Goal: Task Accomplishment & Management: Use online tool/utility

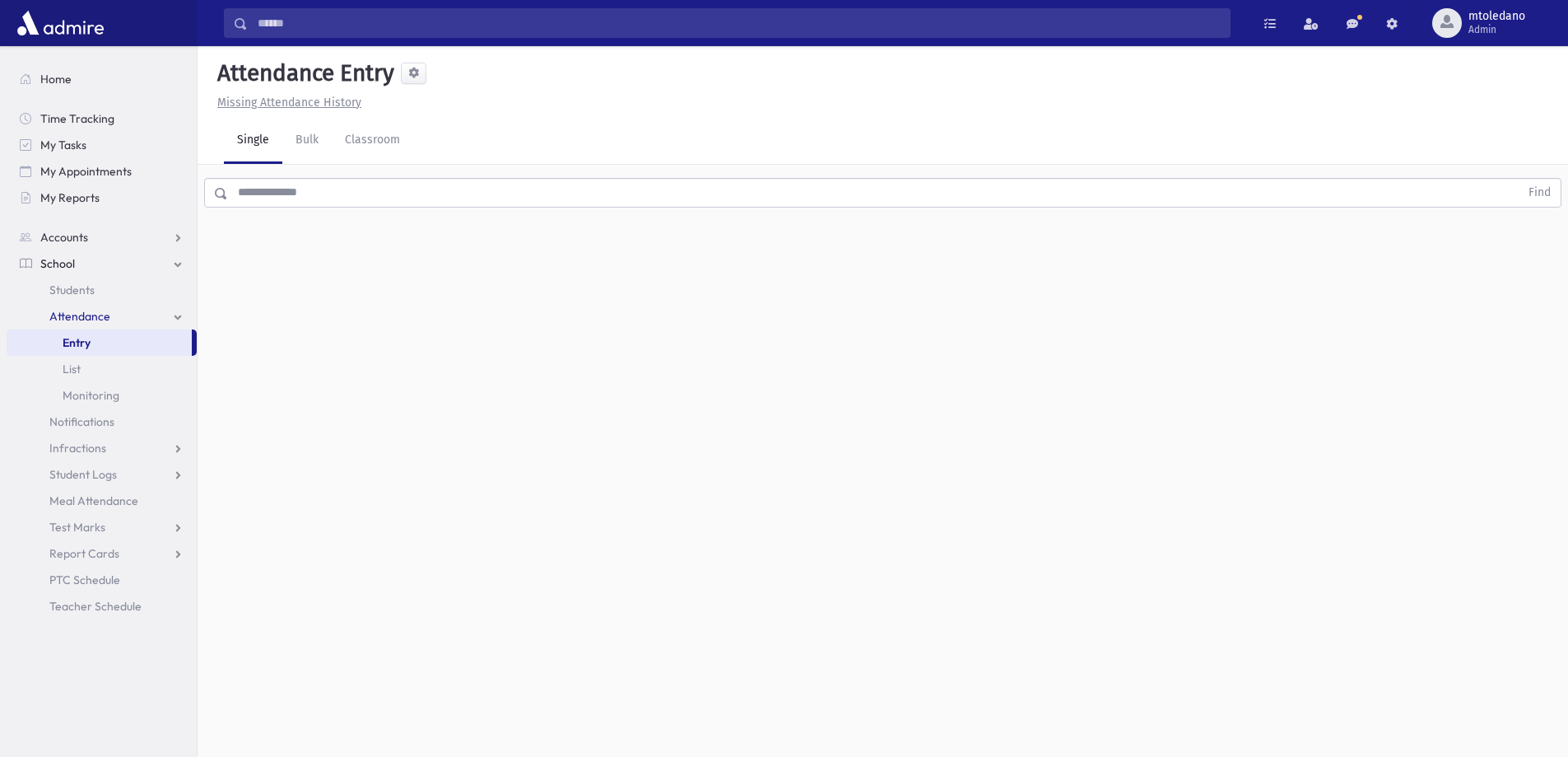
click at [267, 187] on input "text" at bounding box center [874, 192] width 1291 height 29
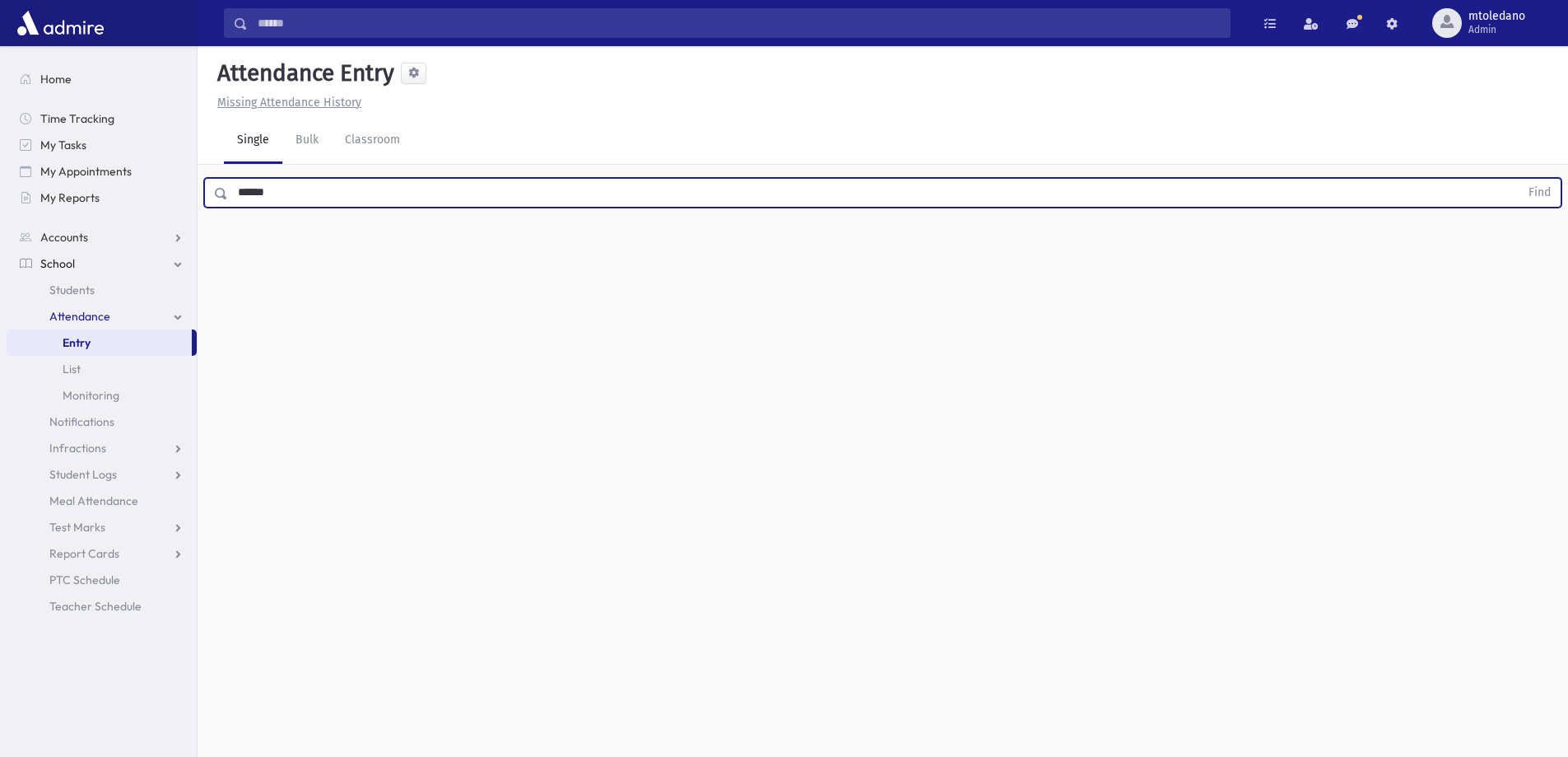
click at [1518, 178] on button "Find" at bounding box center [1539, 193] width 42 height 28
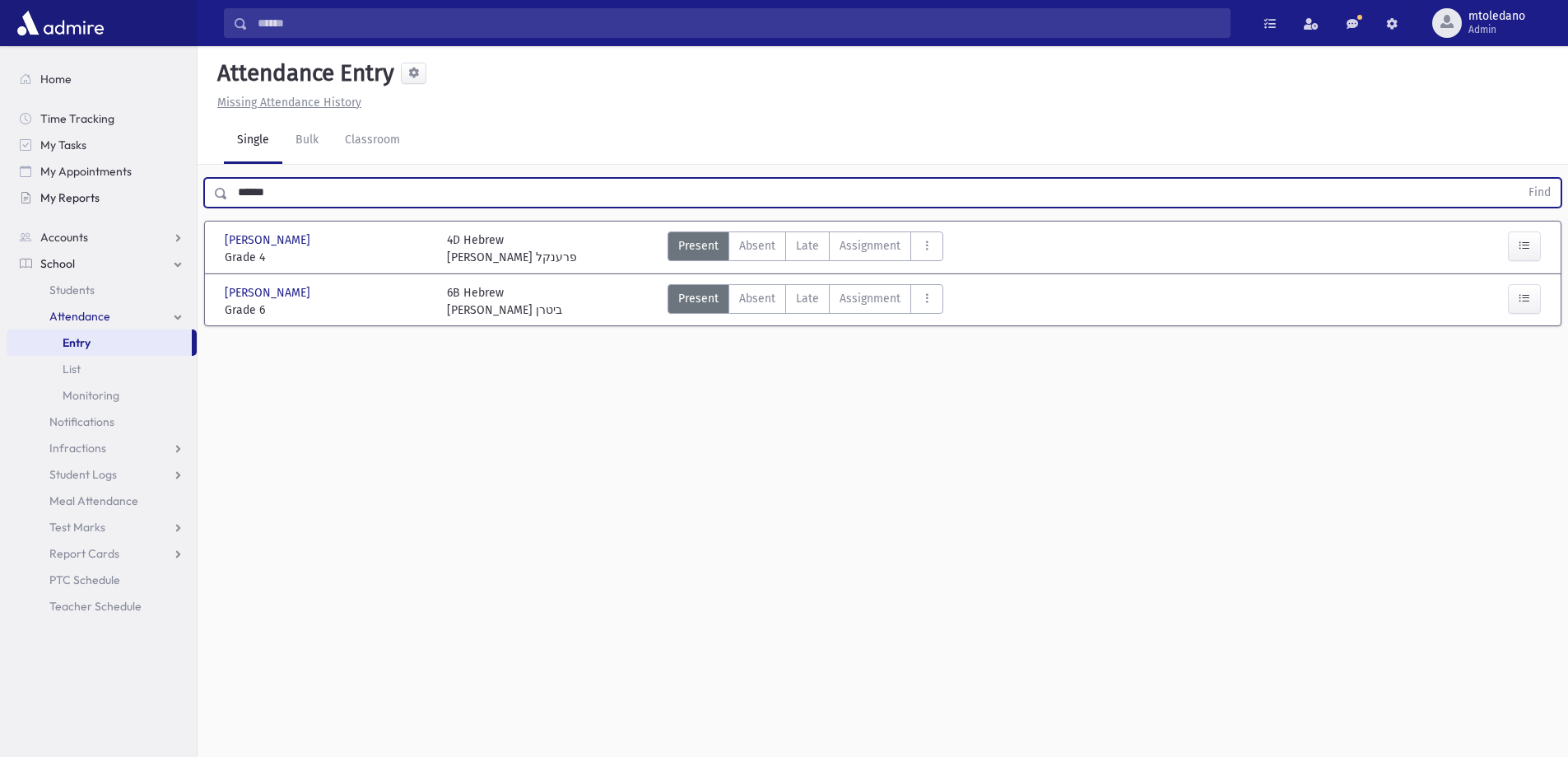
drag, startPoint x: 289, startPoint y: 193, endPoint x: 37, endPoint y: 193, distance: 252.0
click at [38, 193] on div "Search Results All Accounts" at bounding box center [784, 397] width 1568 height 793
type input "******"
click at [1518, 178] on button "Find" at bounding box center [1539, 193] width 42 height 28
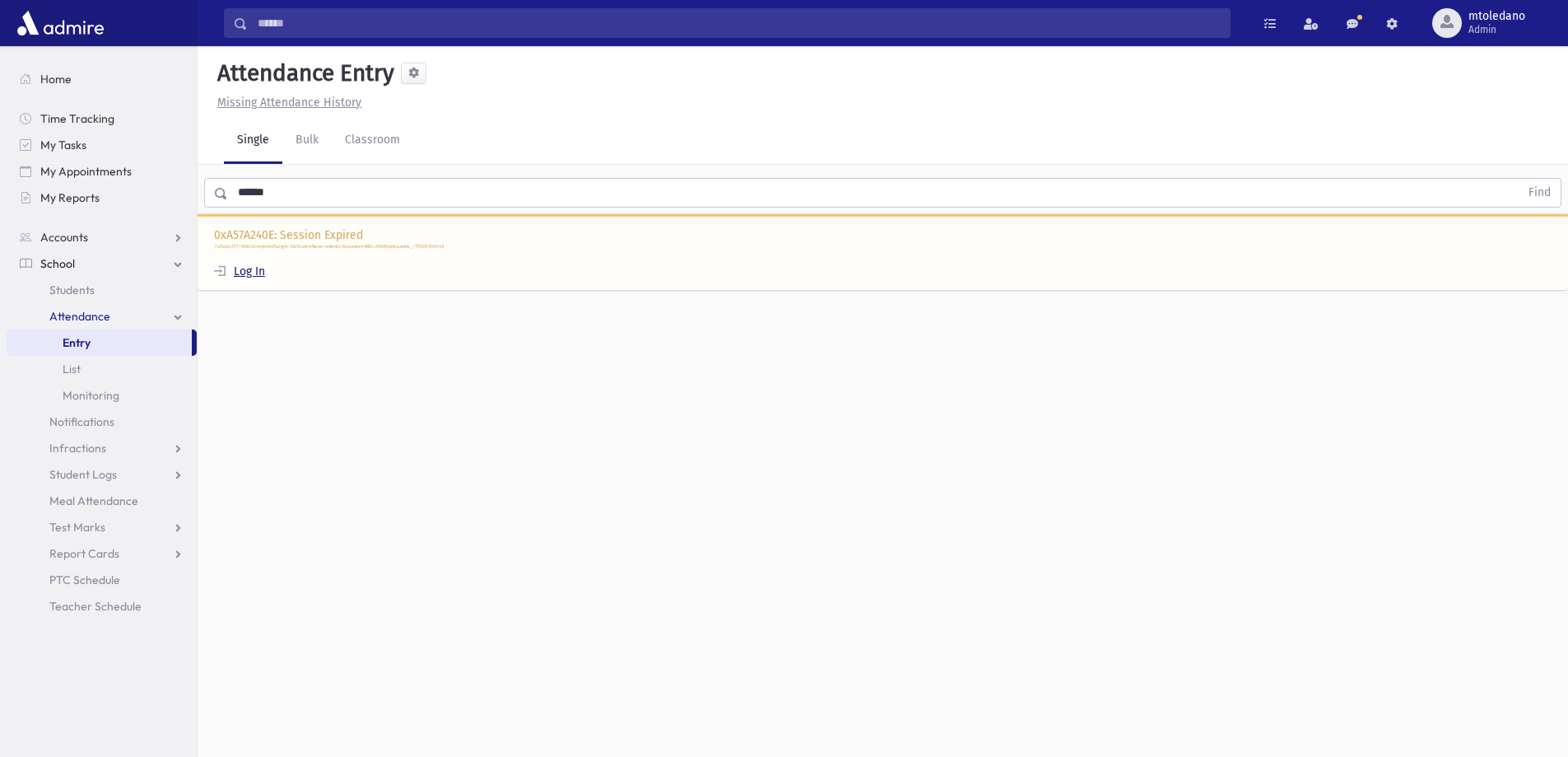
click at [252, 276] on link "Log In" at bounding box center [239, 272] width 51 height 14
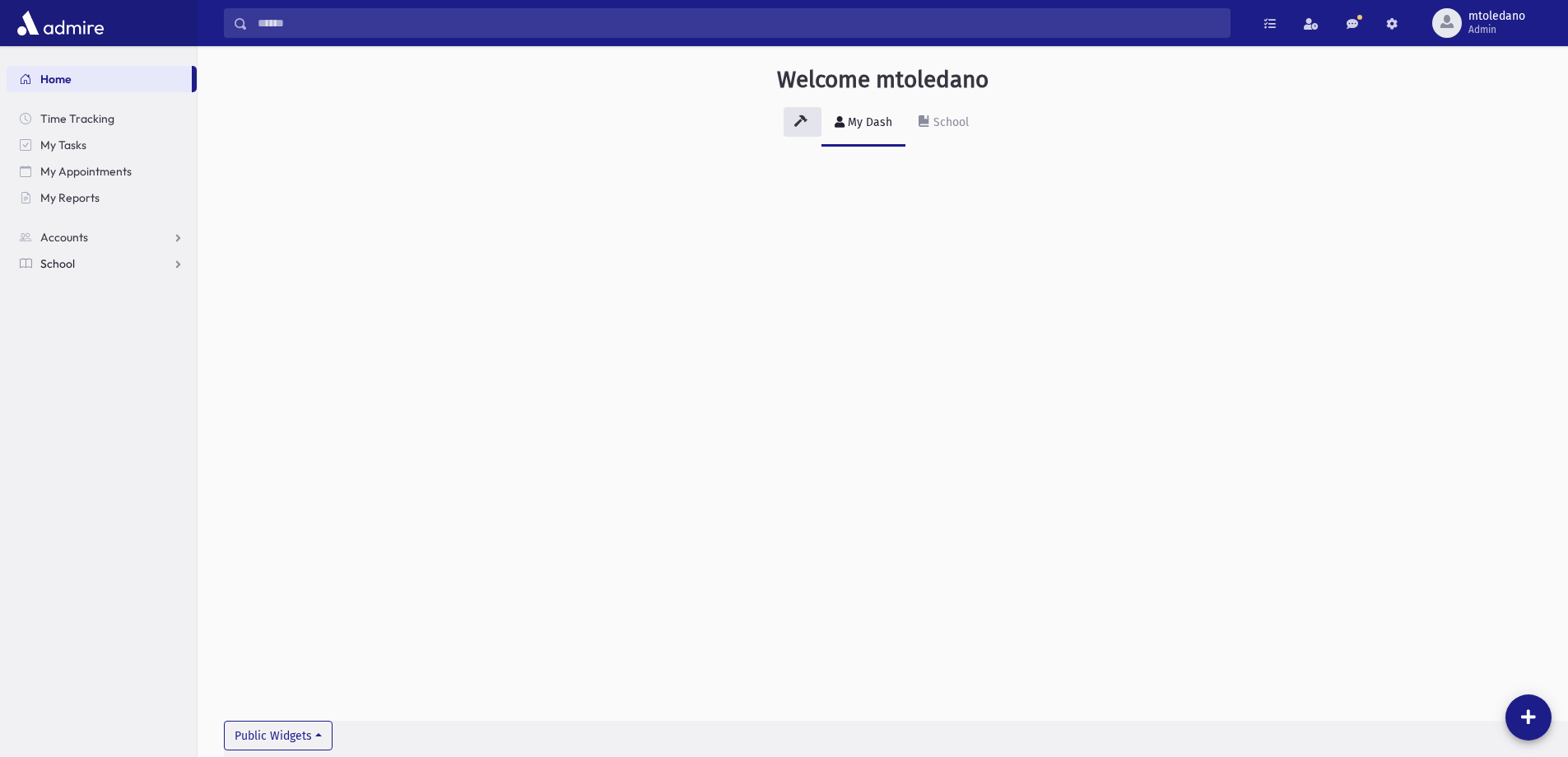
click at [47, 267] on span "School" at bounding box center [57, 264] width 35 height 15
click at [81, 317] on span "Attendance" at bounding box center [80, 316] width 61 height 15
click at [74, 335] on link "Entry" at bounding box center [101, 343] width 190 height 27
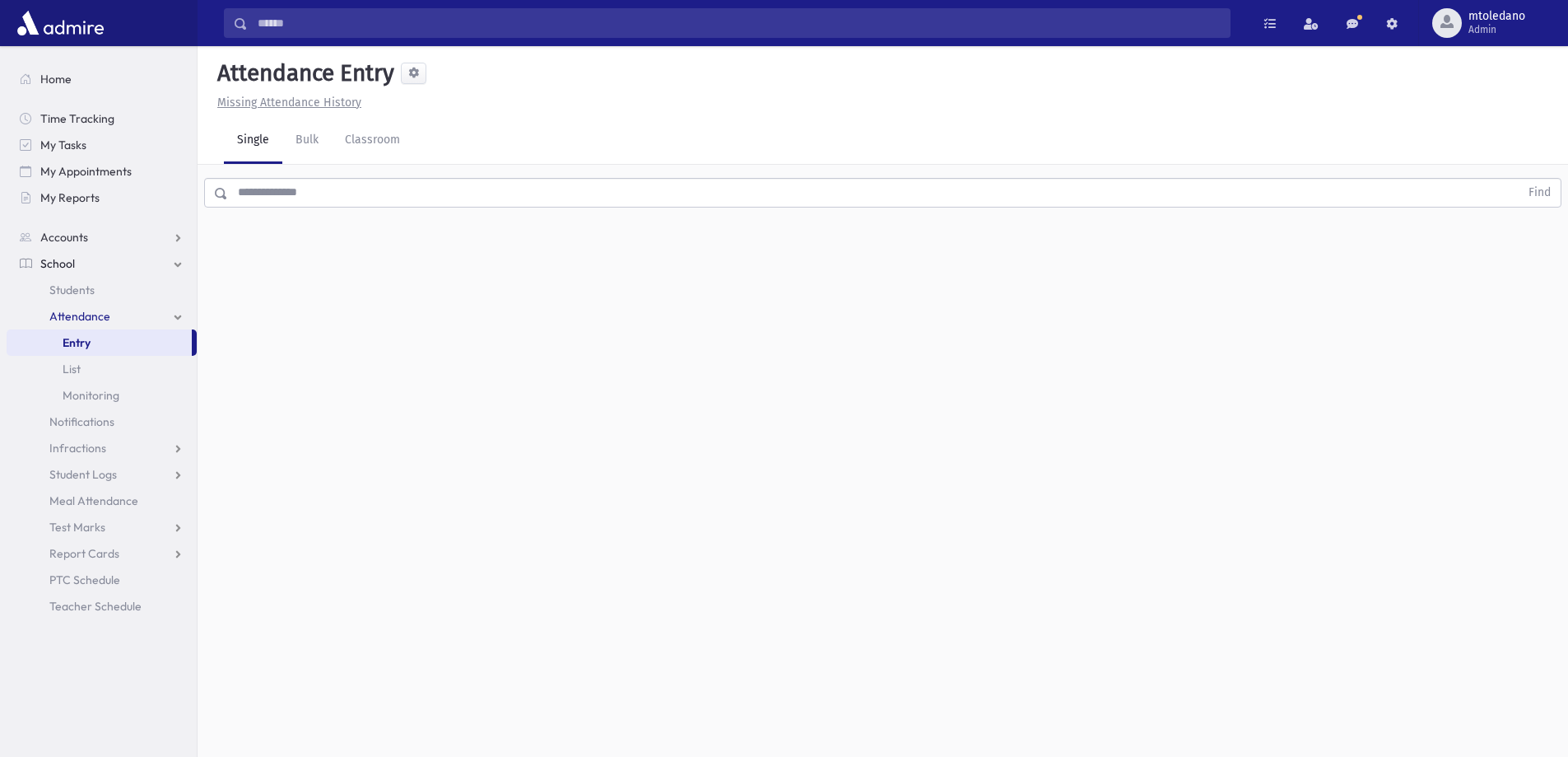
click at [372, 185] on input "text" at bounding box center [874, 192] width 1291 height 29
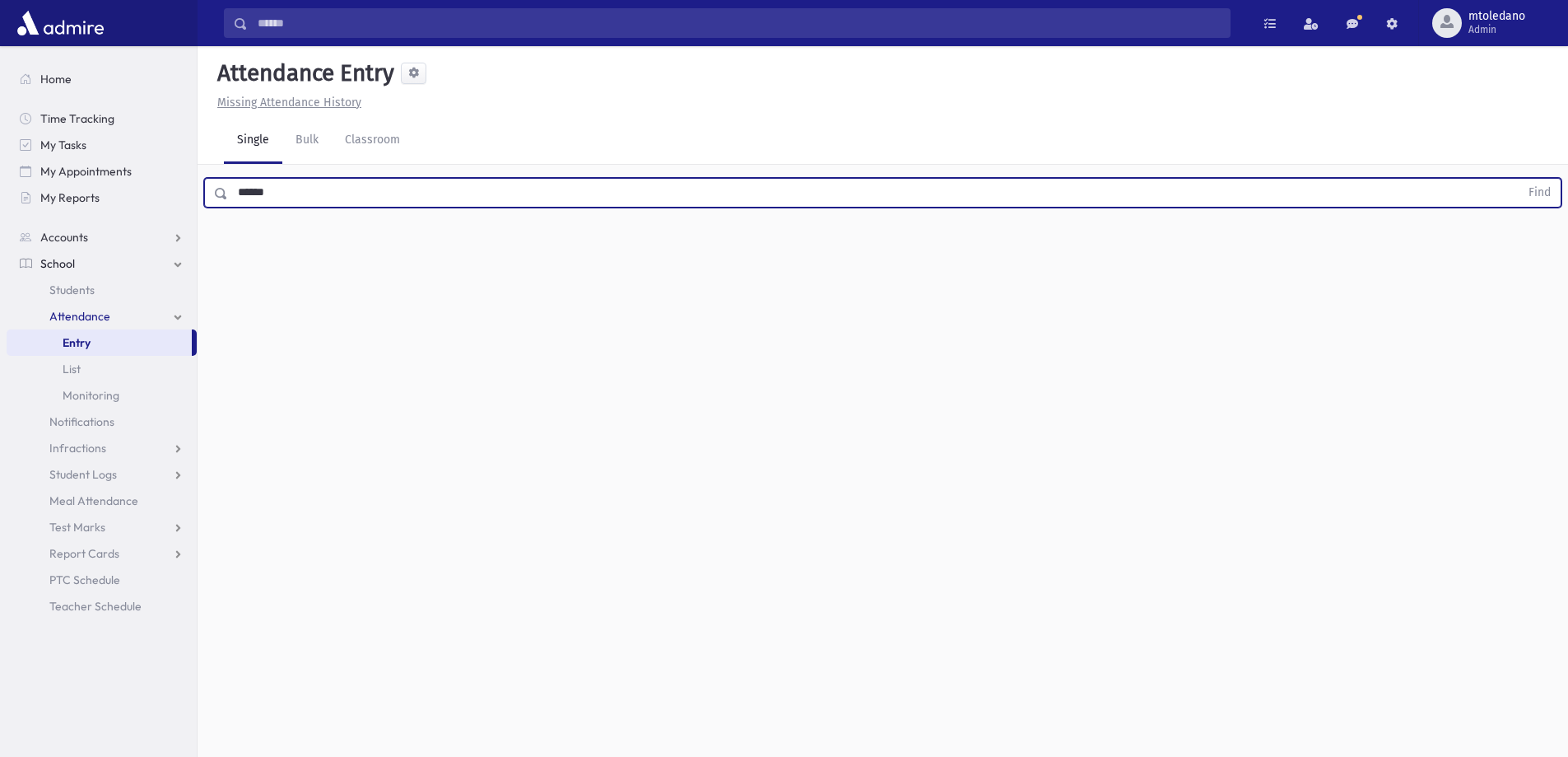
type input "******"
click at [1518, 178] on button "Find" at bounding box center [1539, 193] width 42 height 28
click at [917, 256] on button "AttTypes" at bounding box center [926, 246] width 33 height 29
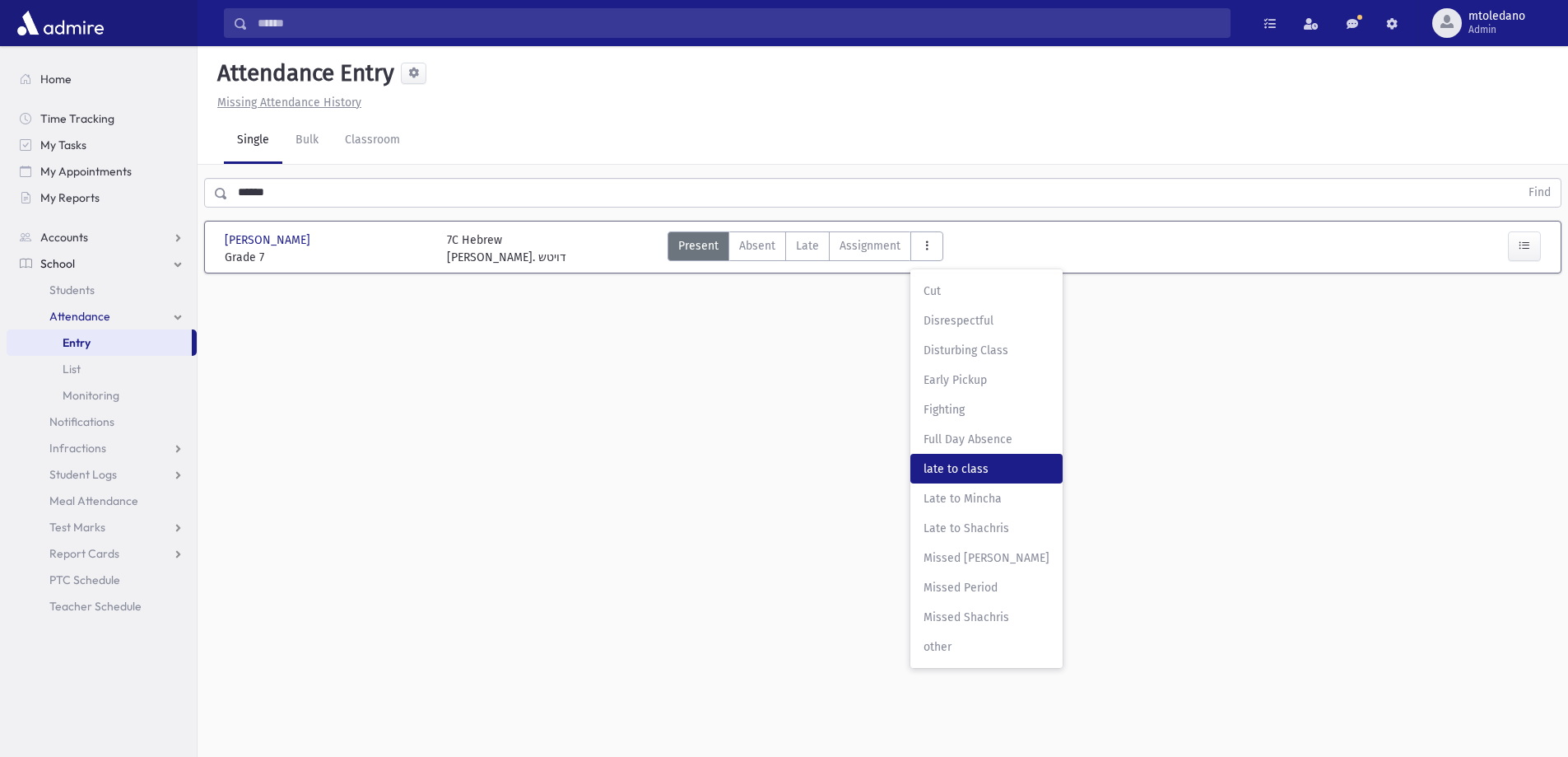
click at [962, 464] on span "late to class" at bounding box center [986, 469] width 126 height 17
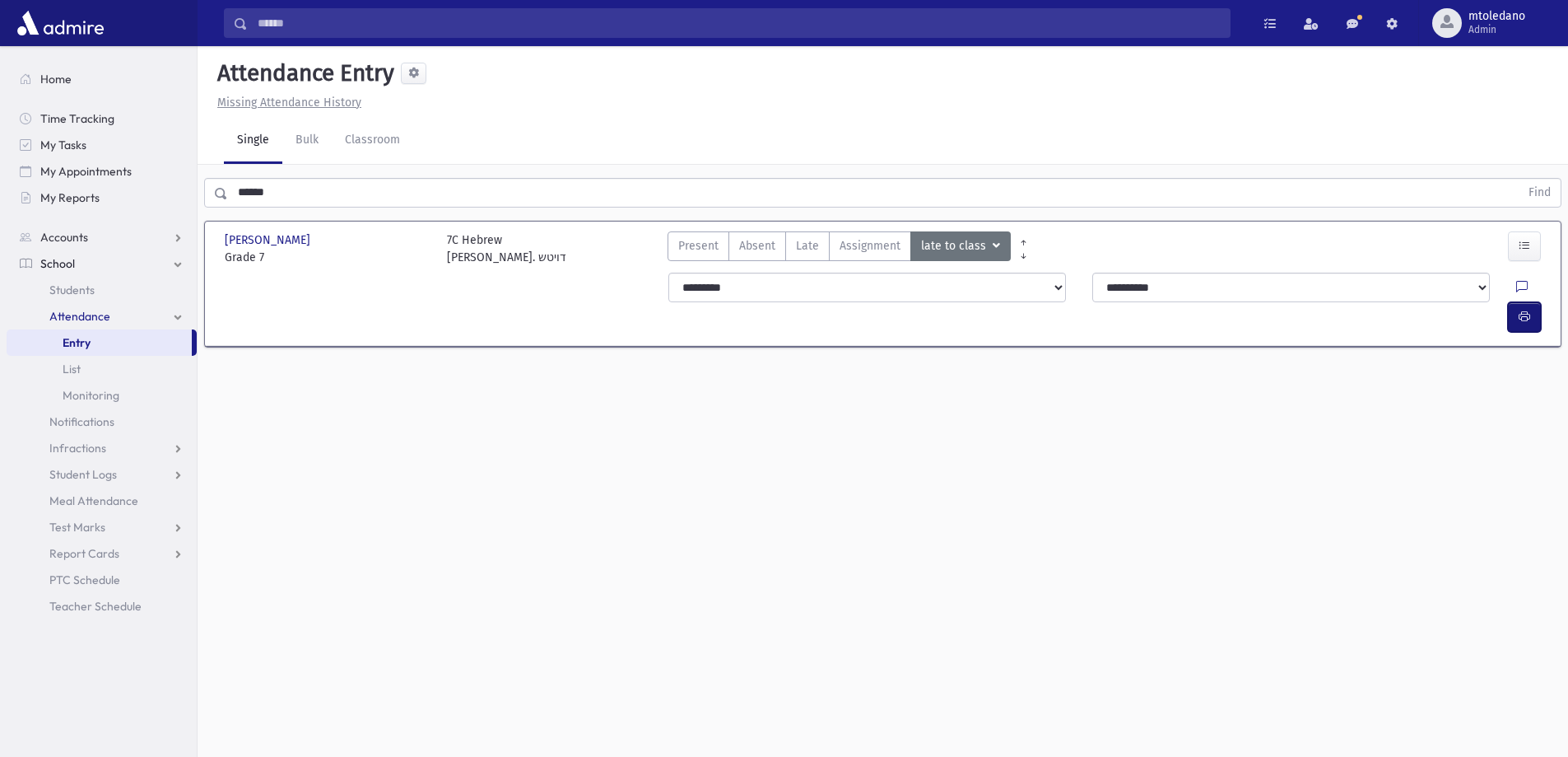
click at [1530, 303] on button "button" at bounding box center [1524, 317] width 33 height 29
drag, startPoint x: 283, startPoint y: 195, endPoint x: 102, endPoint y: 192, distance: 181.0
click at [102, 192] on div "Search Results All Accounts" at bounding box center [784, 397] width 1568 height 793
